Goal: Use online tool/utility: Utilize a website feature to perform a specific function

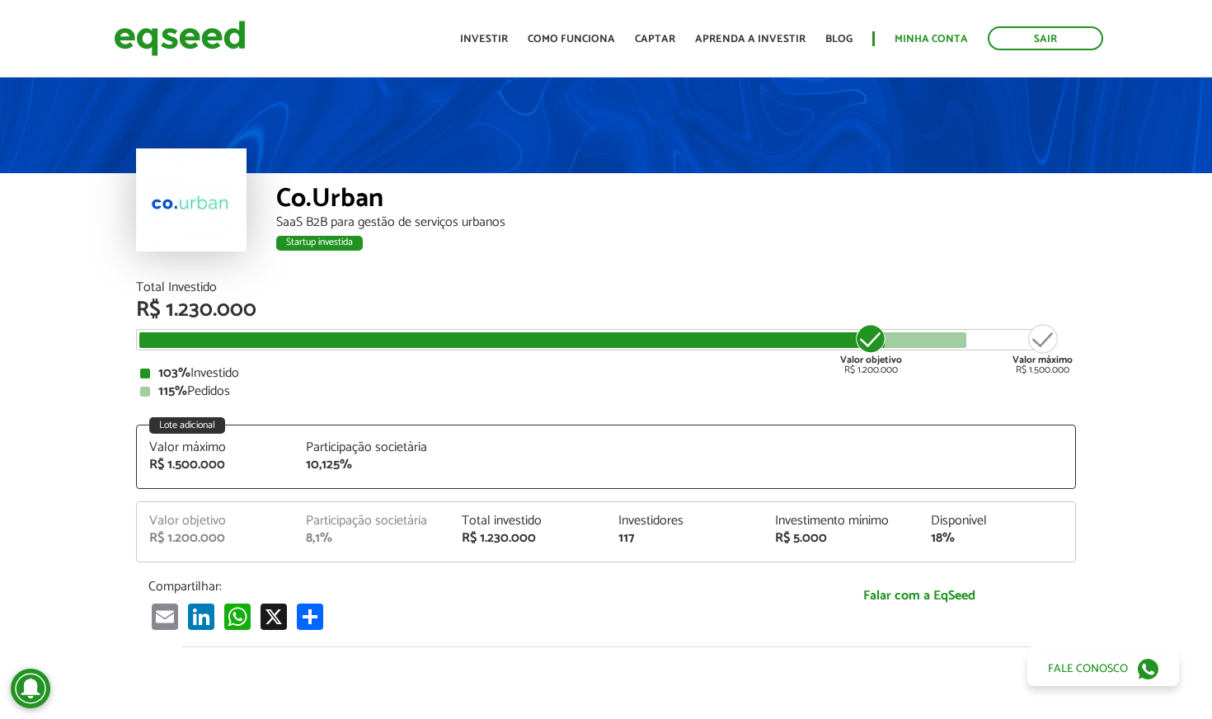
click at [932, 35] on link "Minha conta" at bounding box center [930, 39] width 73 height 11
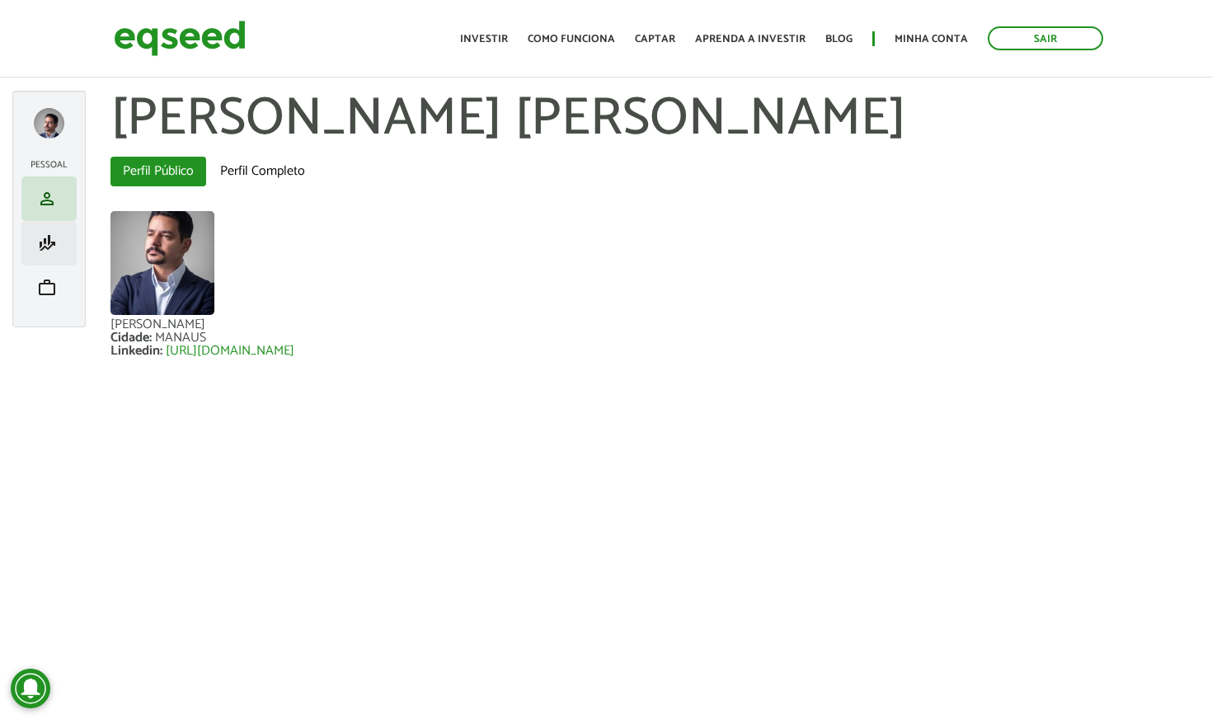
click at [48, 245] on span "finance_mode" at bounding box center [47, 243] width 20 height 20
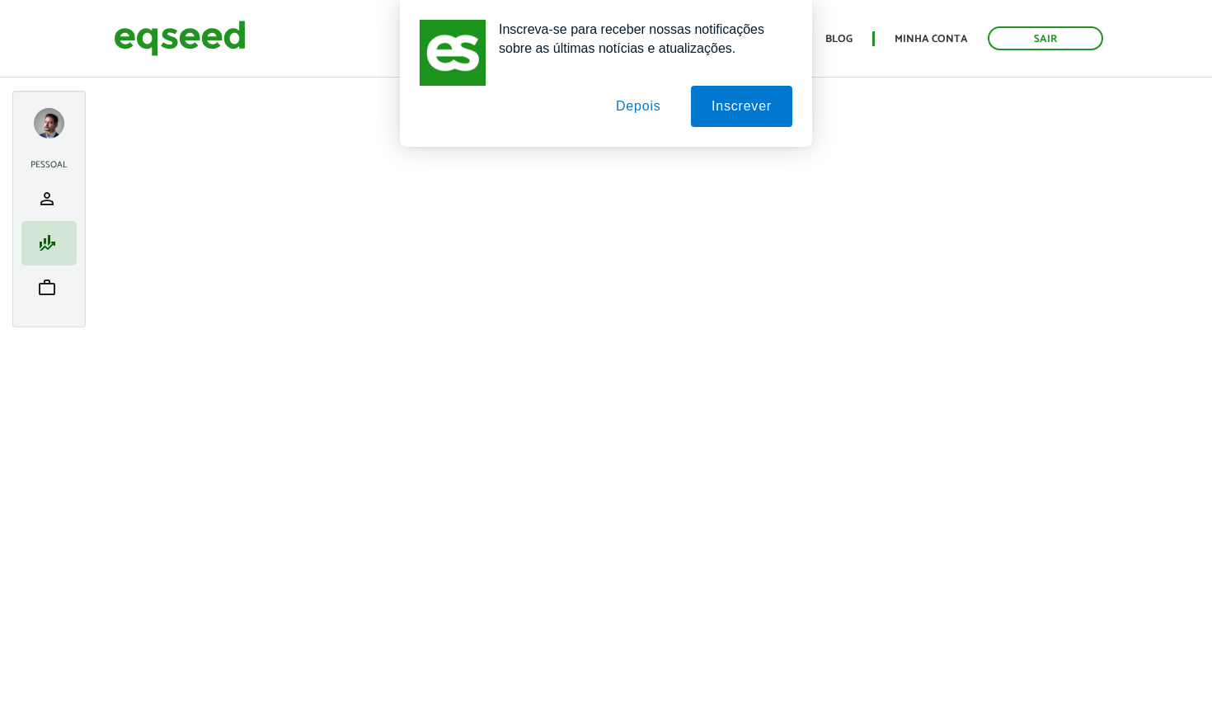
click at [650, 106] on button "Depois" at bounding box center [638, 106] width 87 height 41
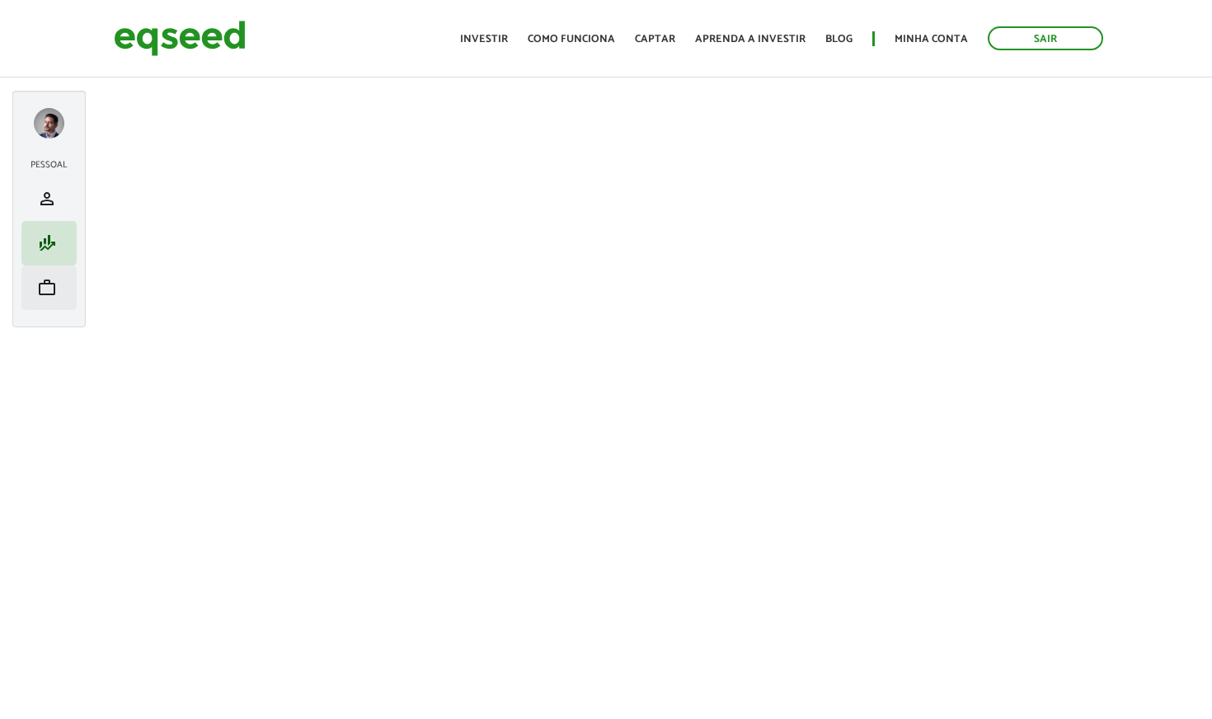
click at [51, 284] on span "work" at bounding box center [47, 288] width 20 height 20
